Goal: Task Accomplishment & Management: Manage account settings

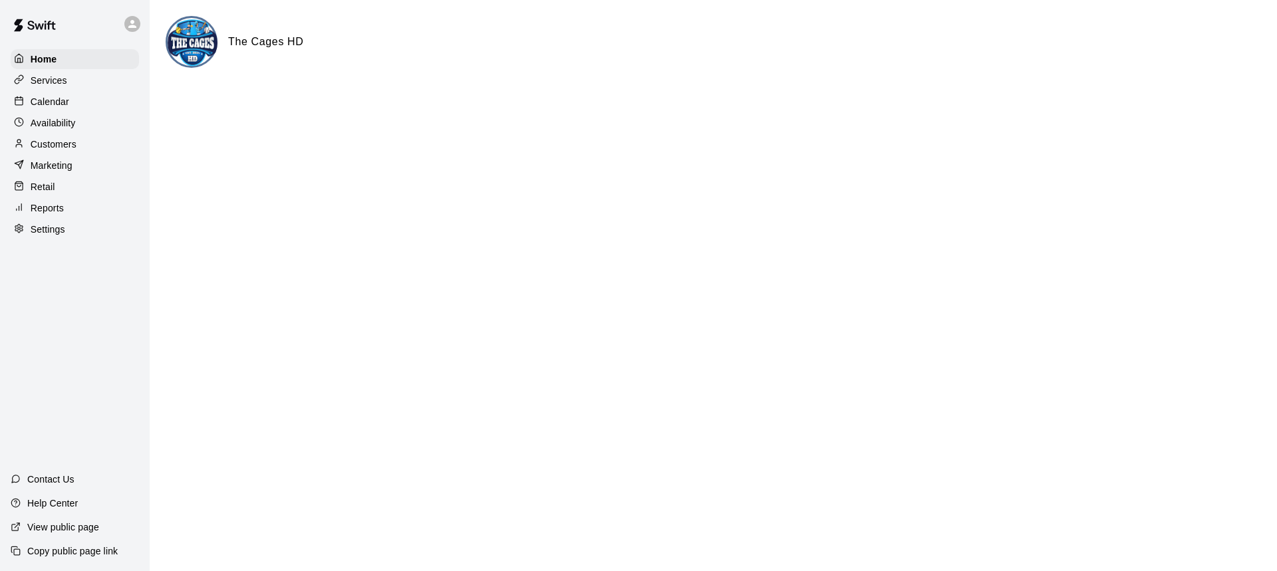
click at [57, 107] on p "Calendar" at bounding box center [50, 101] width 39 height 13
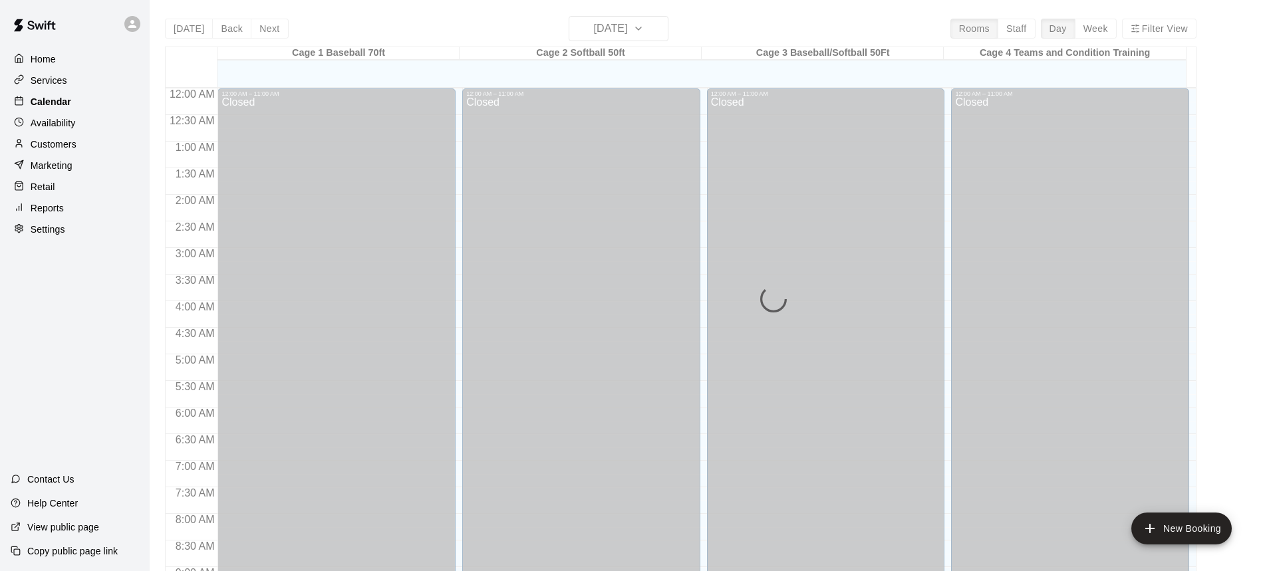
scroll to position [704, 0]
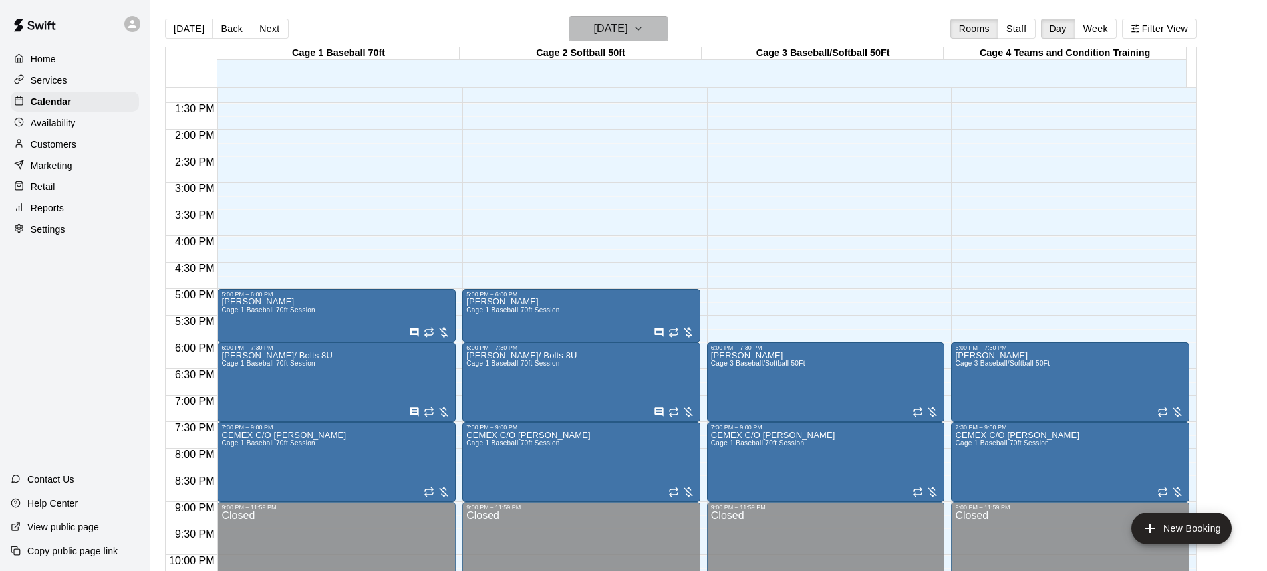
click at [644, 25] on icon "button" at bounding box center [638, 29] width 11 height 16
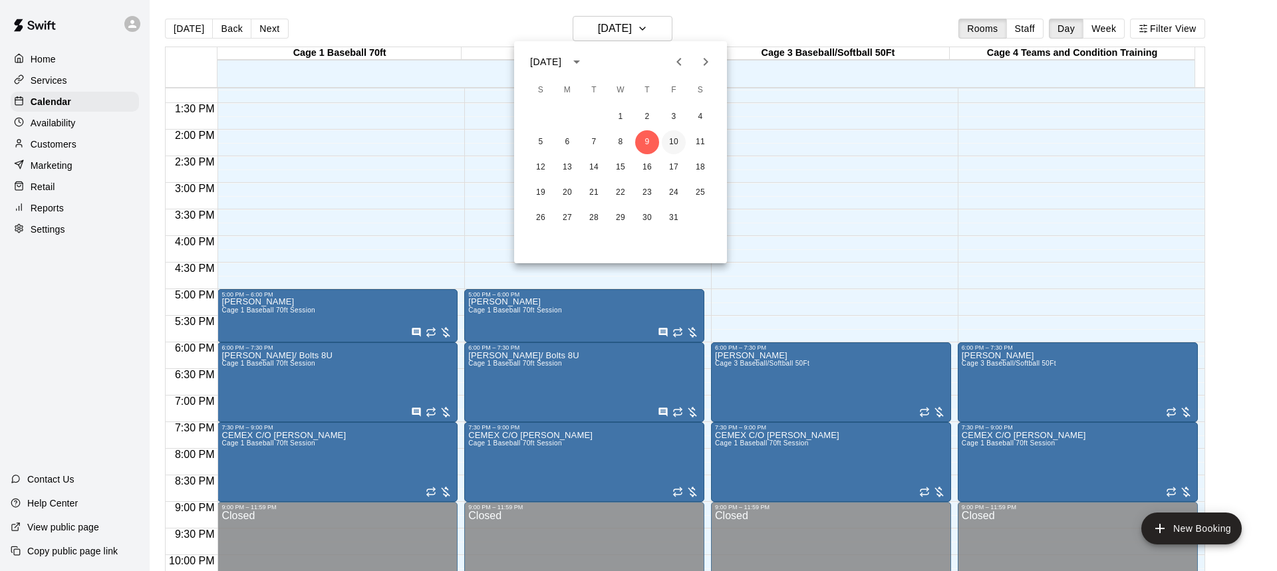
click at [672, 140] on button "10" at bounding box center [674, 142] width 24 height 24
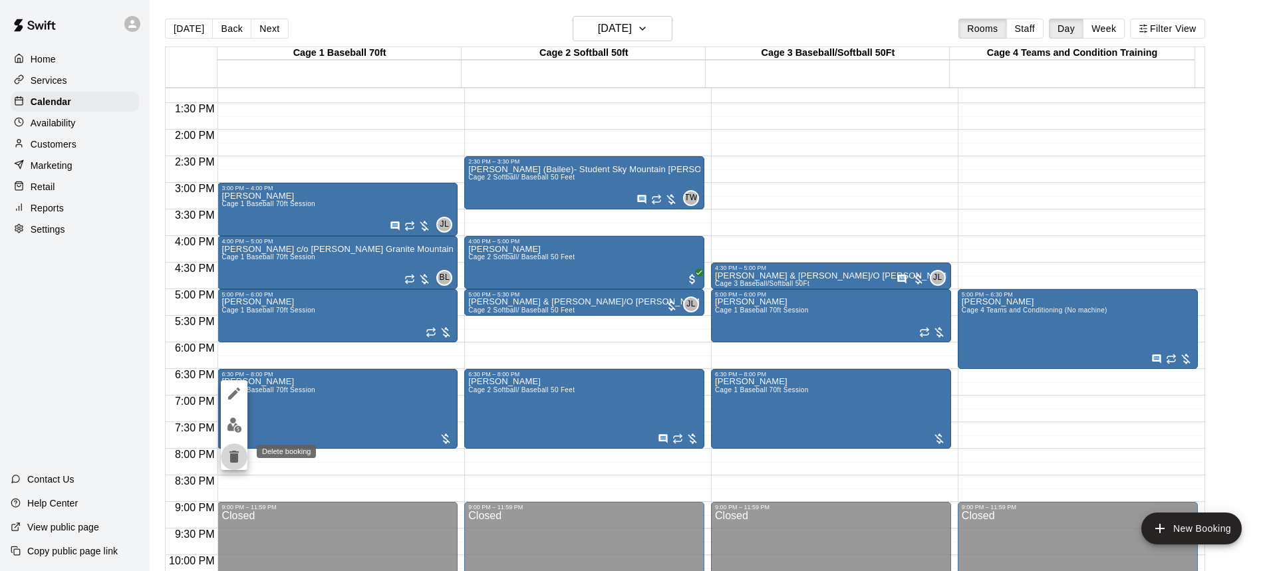
click at [233, 456] on icon "delete" at bounding box center [233, 457] width 9 height 12
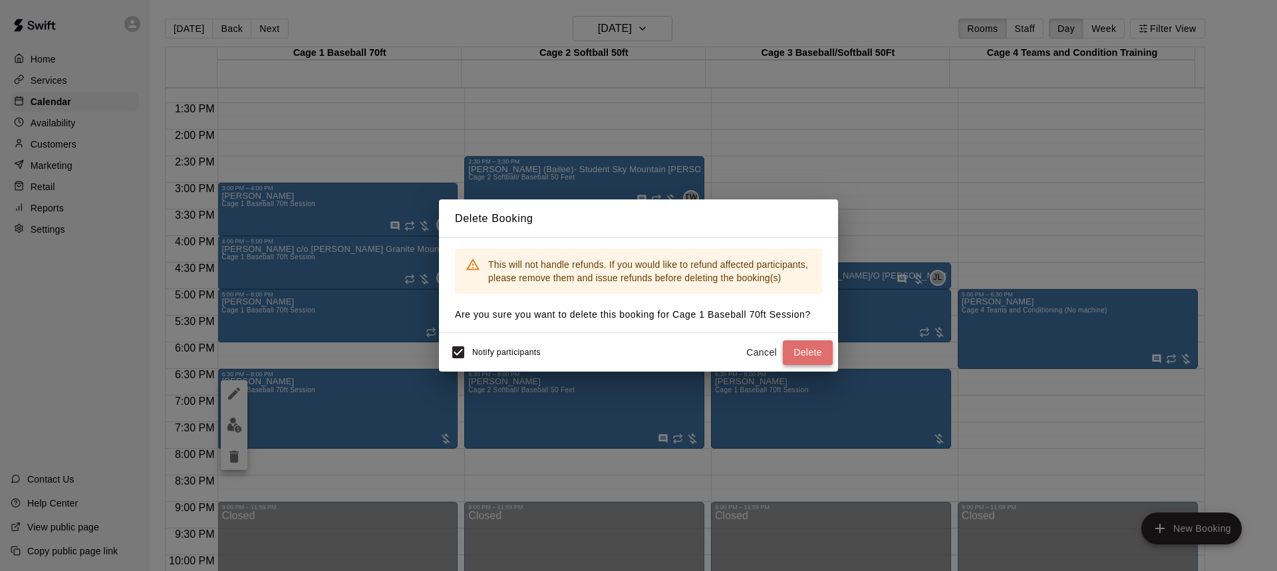
click at [797, 351] on button "Delete" at bounding box center [808, 353] width 50 height 25
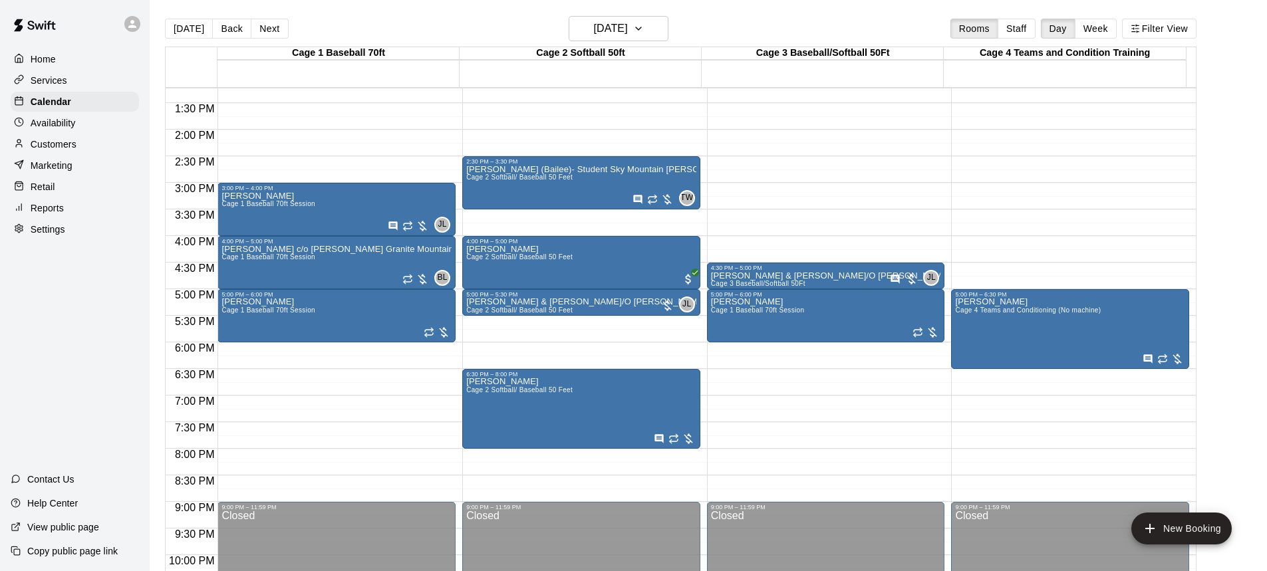
click at [51, 58] on p "Home" at bounding box center [43, 59] width 25 height 13
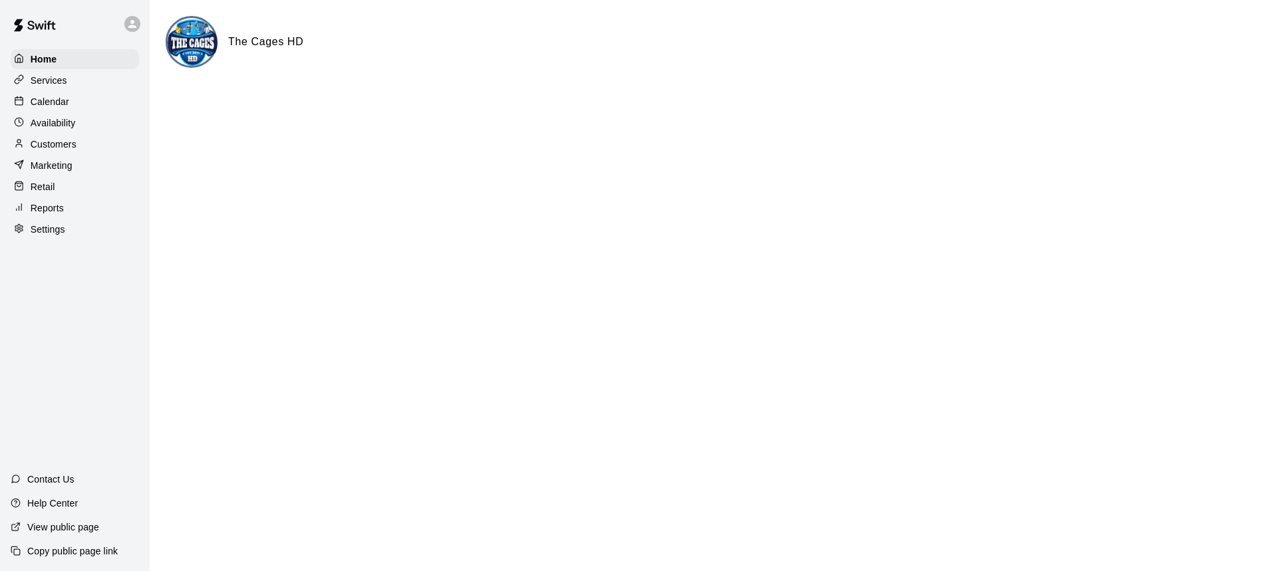
click at [61, 104] on p "Calendar" at bounding box center [50, 101] width 39 height 13
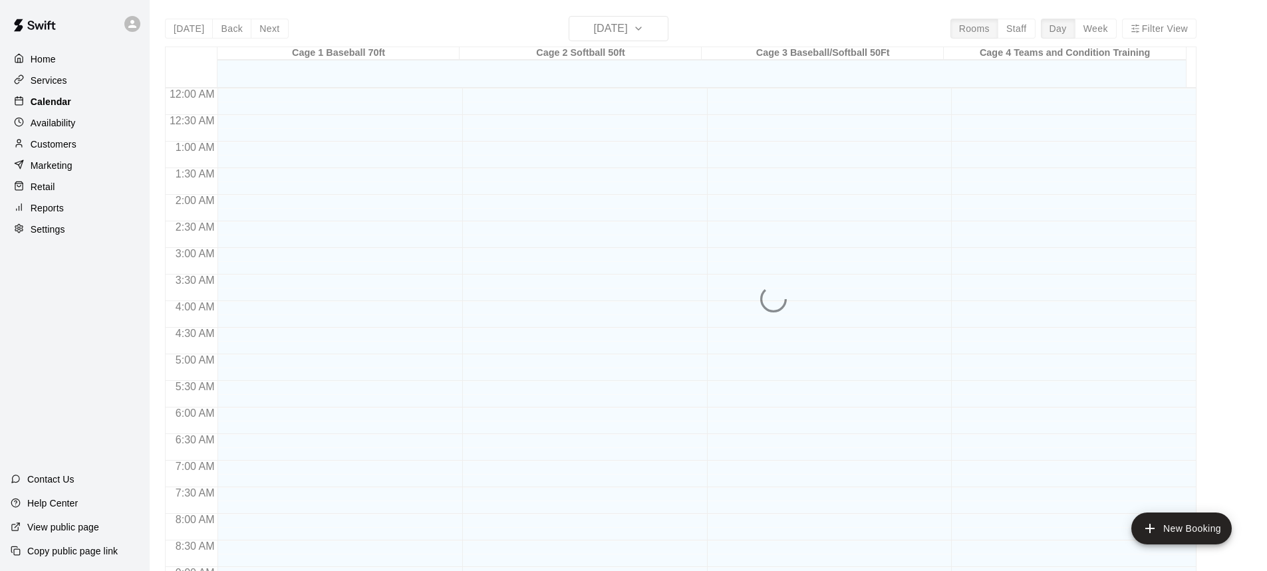
scroll to position [716, 0]
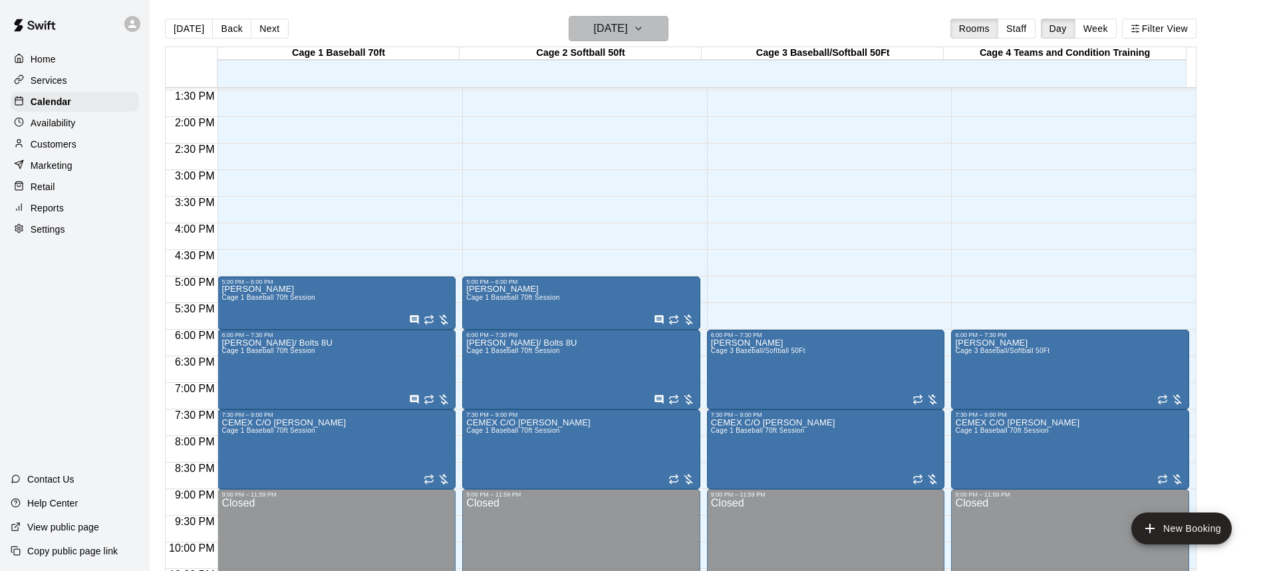
click at [644, 30] on icon "button" at bounding box center [638, 29] width 11 height 16
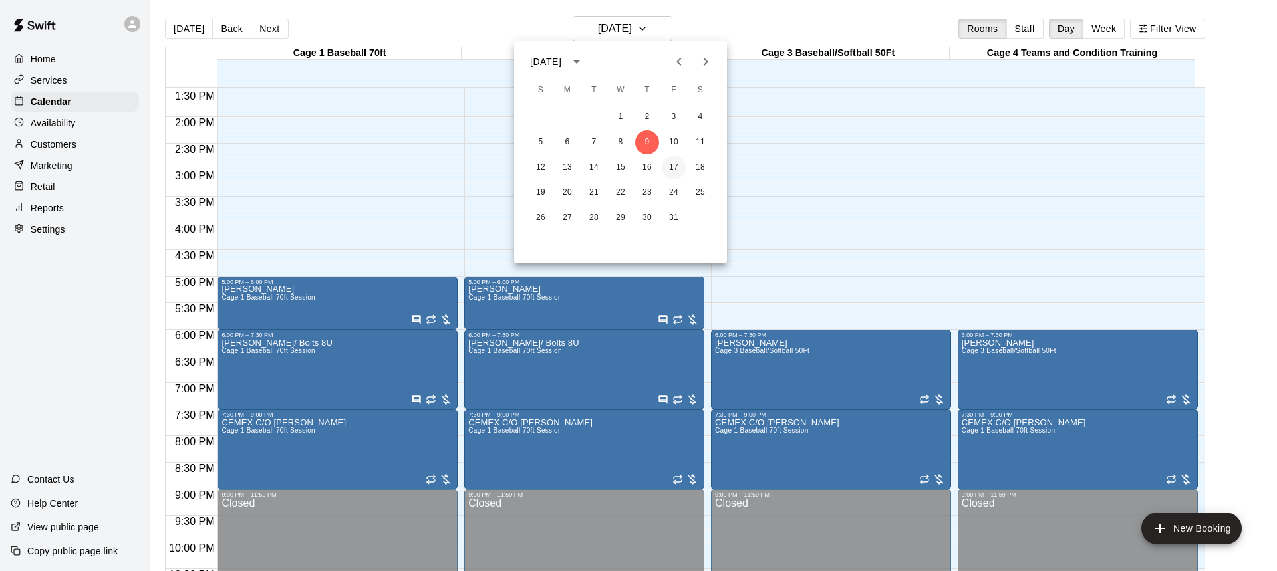
click at [672, 164] on button "17" at bounding box center [674, 168] width 24 height 24
